Goal: Information Seeking & Learning: Learn about a topic

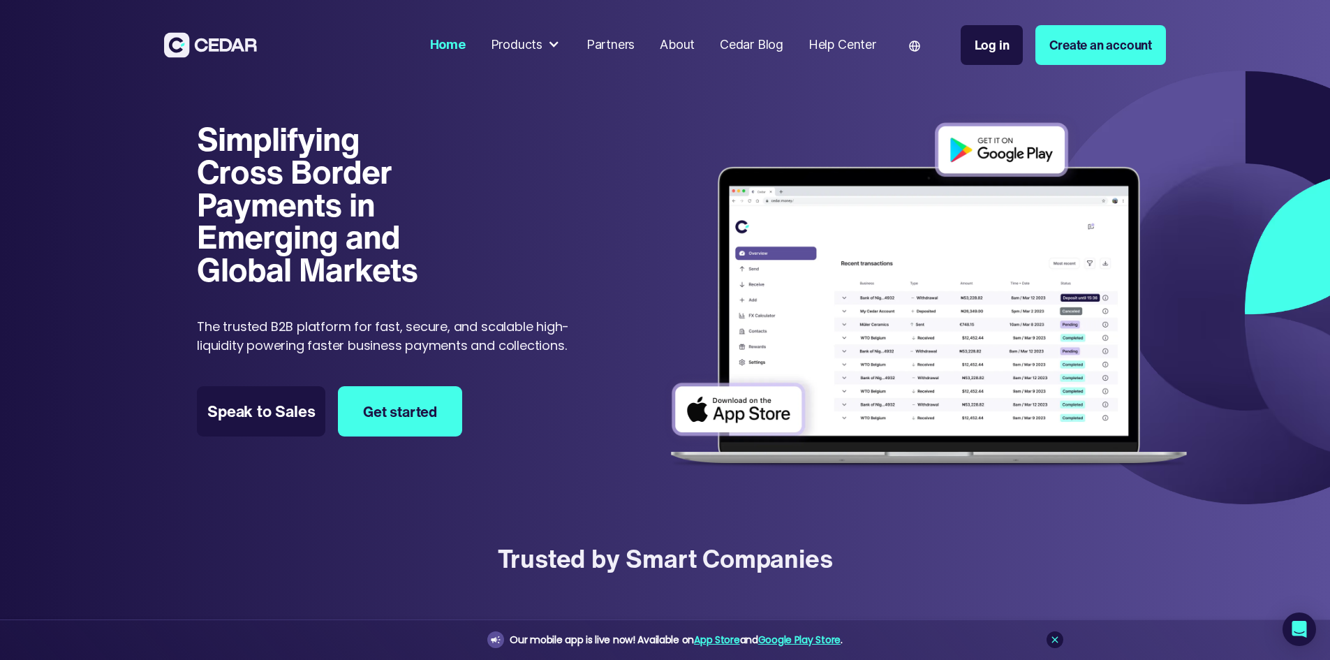
click at [543, 43] on div "Products" at bounding box center [517, 45] width 52 height 19
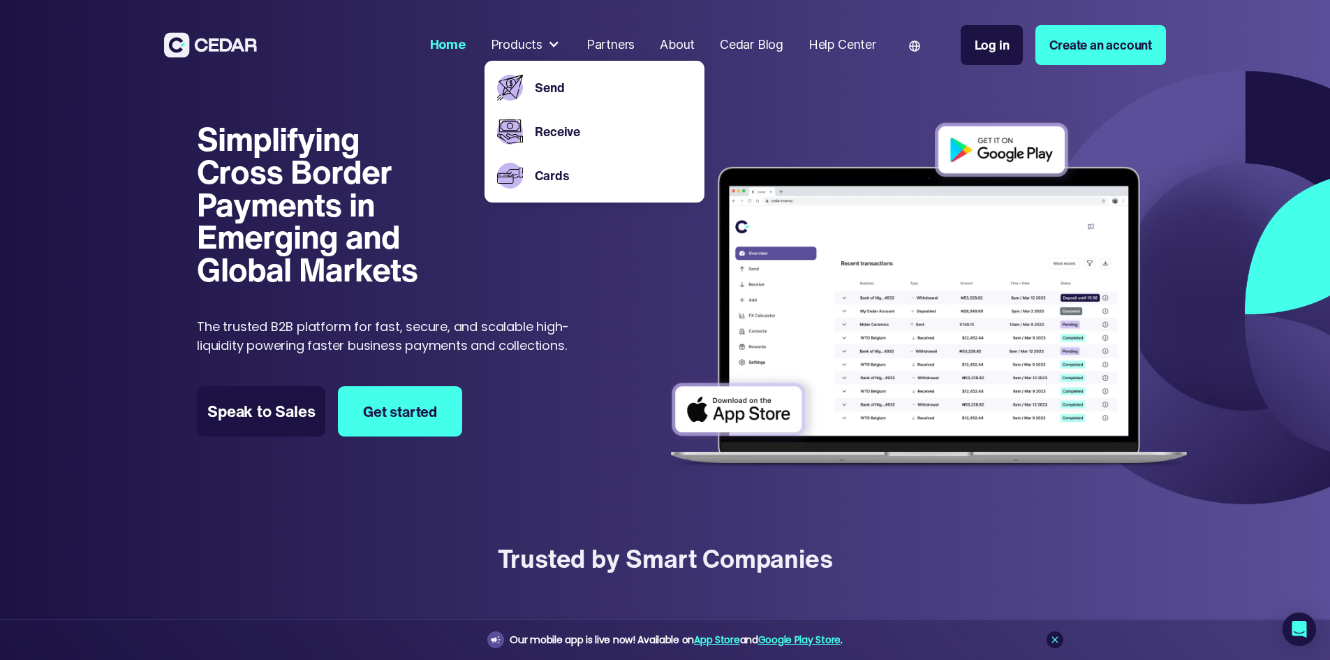
click at [695, 47] on div "About" at bounding box center [677, 45] width 35 height 19
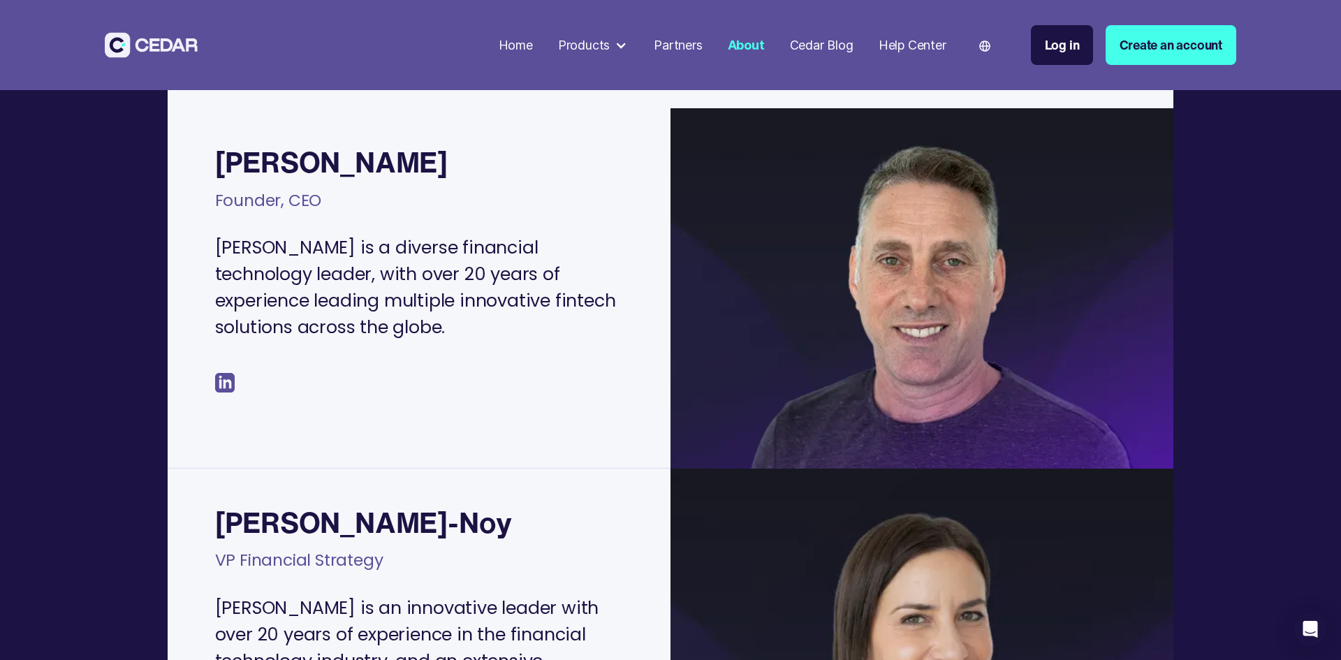
scroll to position [419, 0]
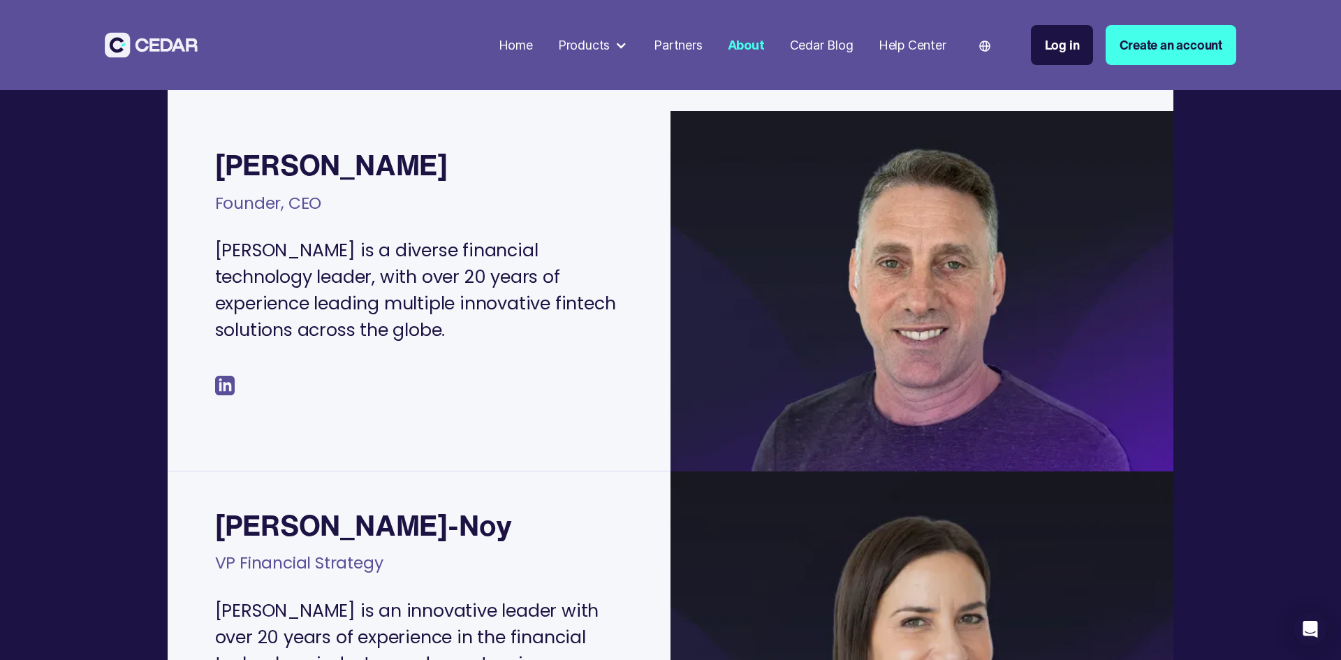
click at [220, 376] on img at bounding box center [225, 386] width 20 height 20
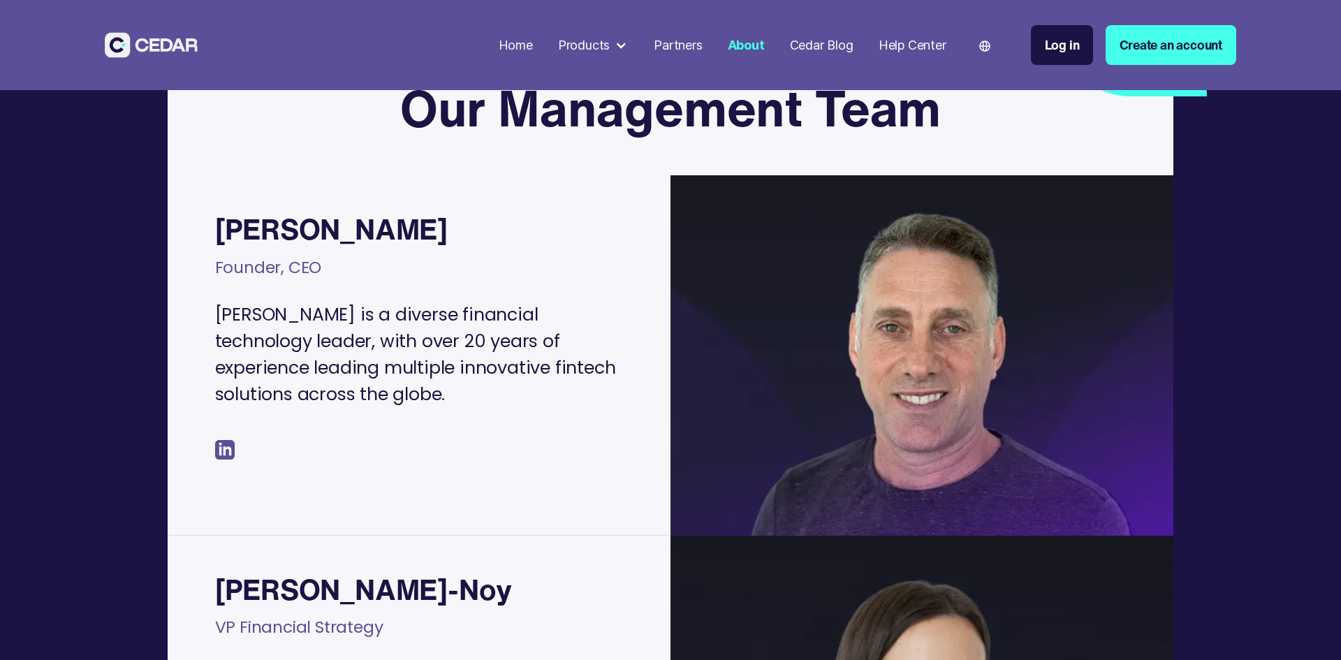
scroll to position [419, 0]
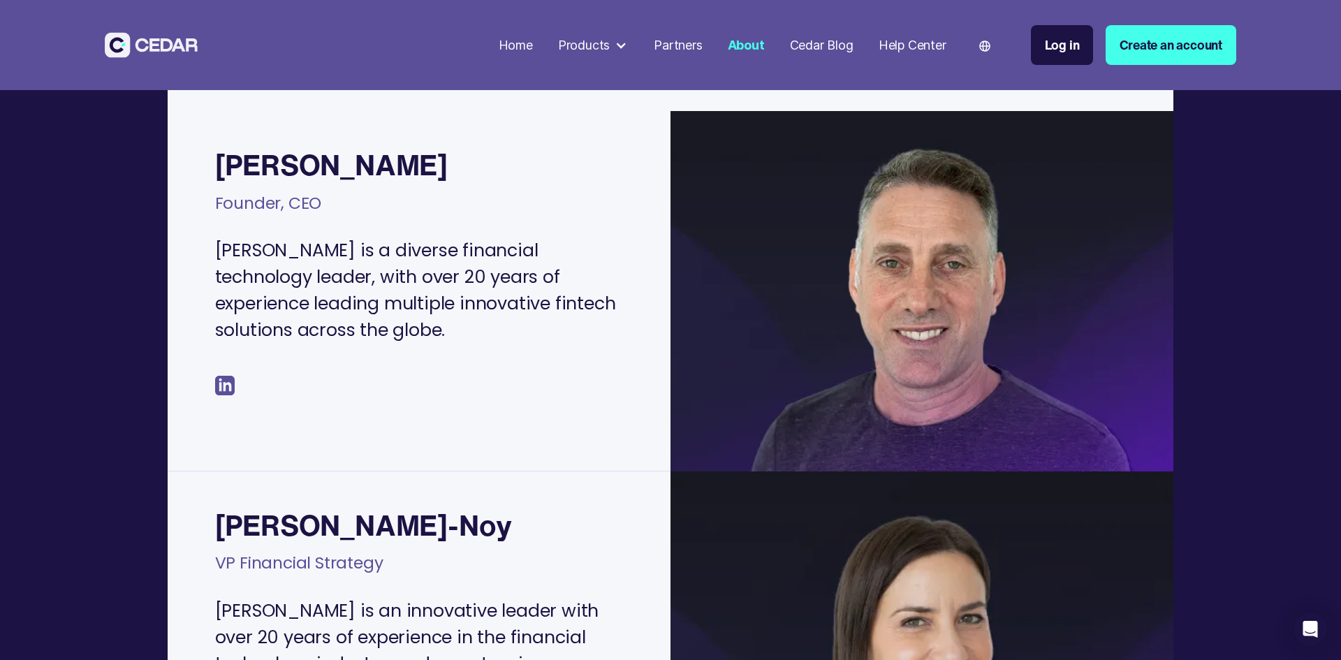
click at [577, 46] on div "Products" at bounding box center [584, 45] width 52 height 19
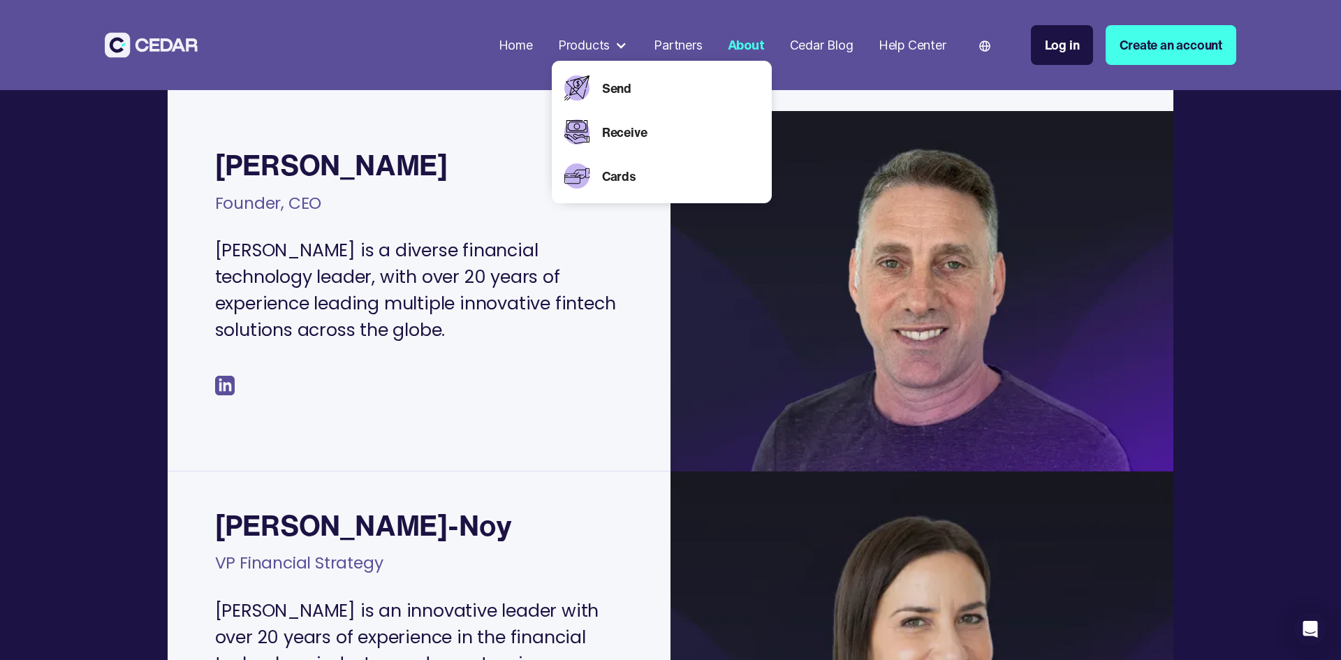
click at [505, 41] on div "Home" at bounding box center [516, 45] width 34 height 19
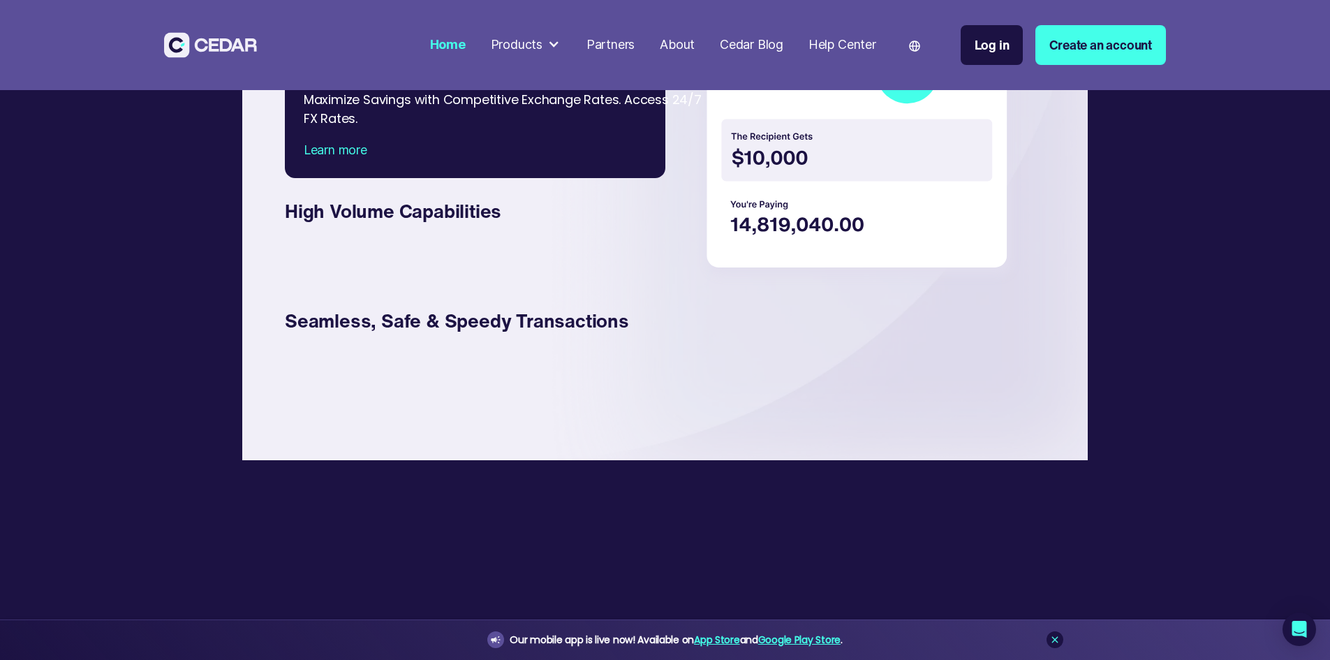
scroll to position [2444, 0]
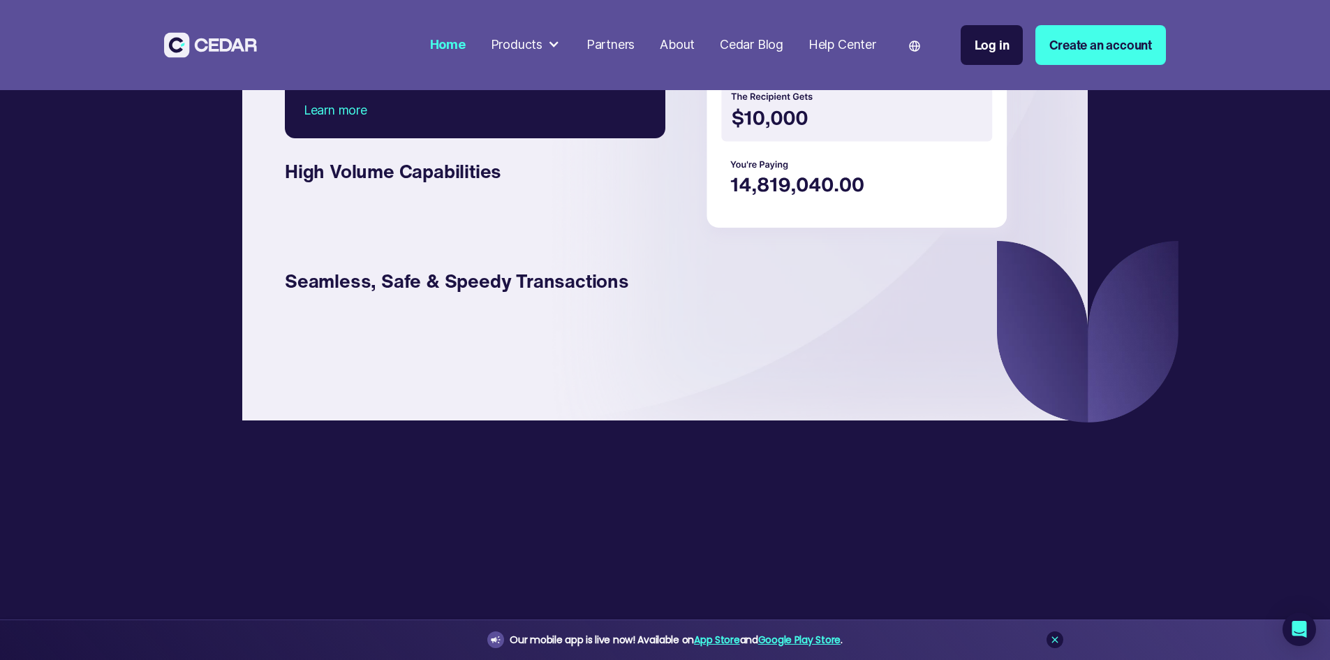
click at [304, 120] on div "Learn more" at bounding box center [475, 110] width 343 height 19
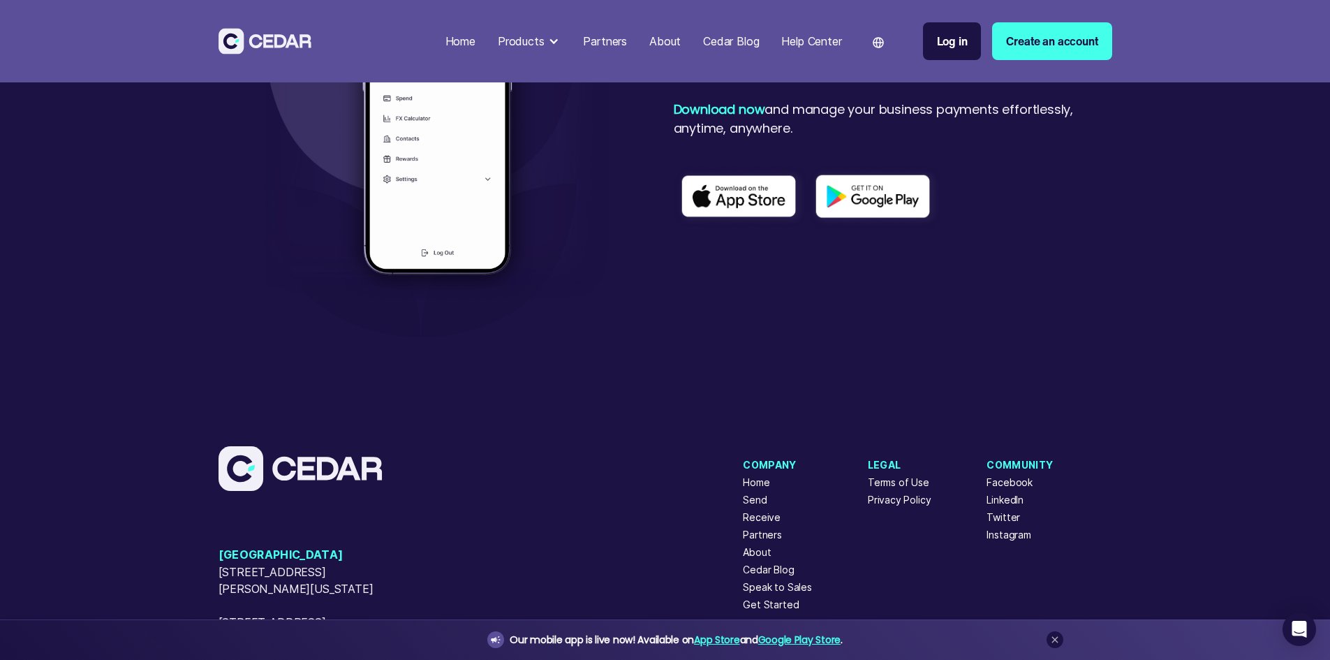
scroll to position [2584, 0]
